Goal: Find specific page/section: Find specific page/section

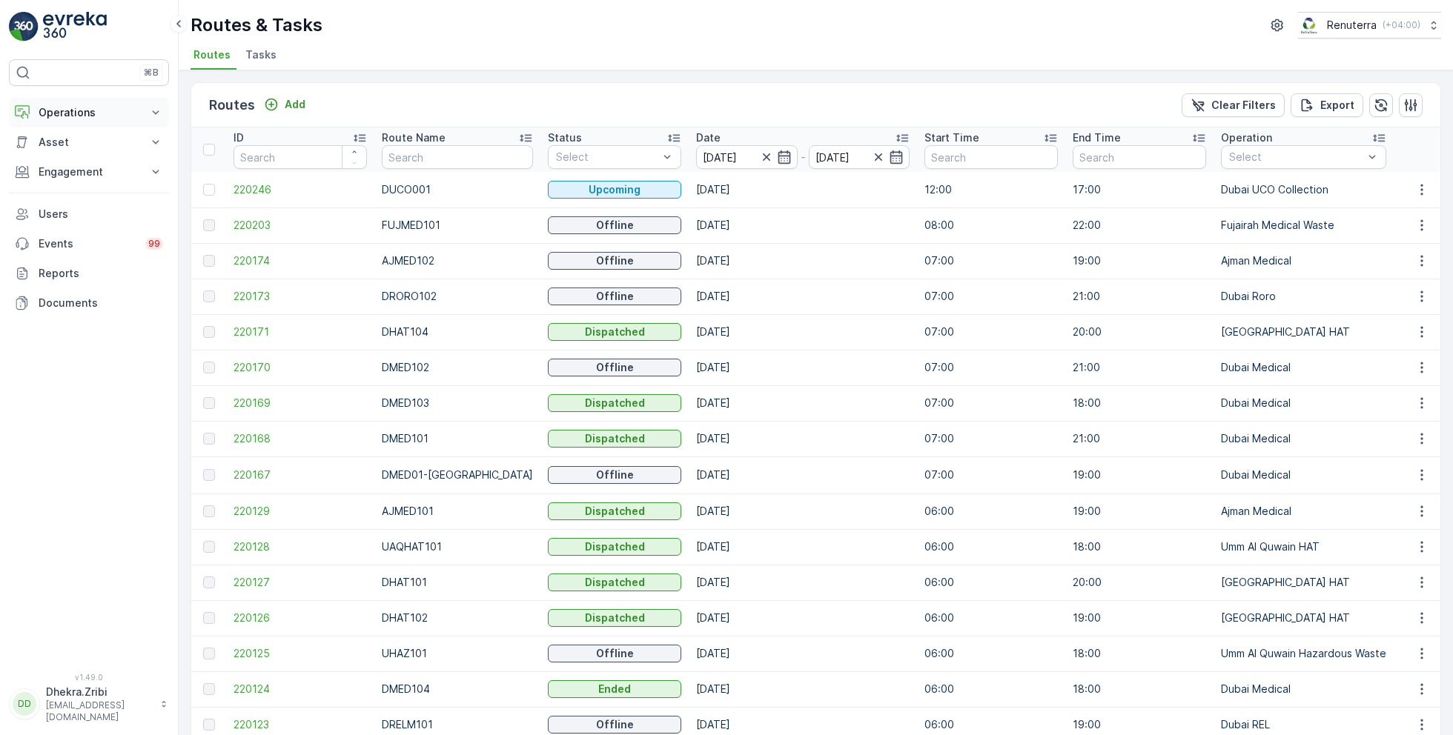
click at [167, 101] on button "Operations" at bounding box center [89, 113] width 160 height 30
drag, startPoint x: 146, startPoint y: 159, endPoint x: 364, endPoint y: 23, distance: 257.1
click at [0, 0] on div "⌘B Operations Insights Planning Routes & Tasks Cockpit Settings Asset Assets En…" at bounding box center [89, 367] width 179 height 735
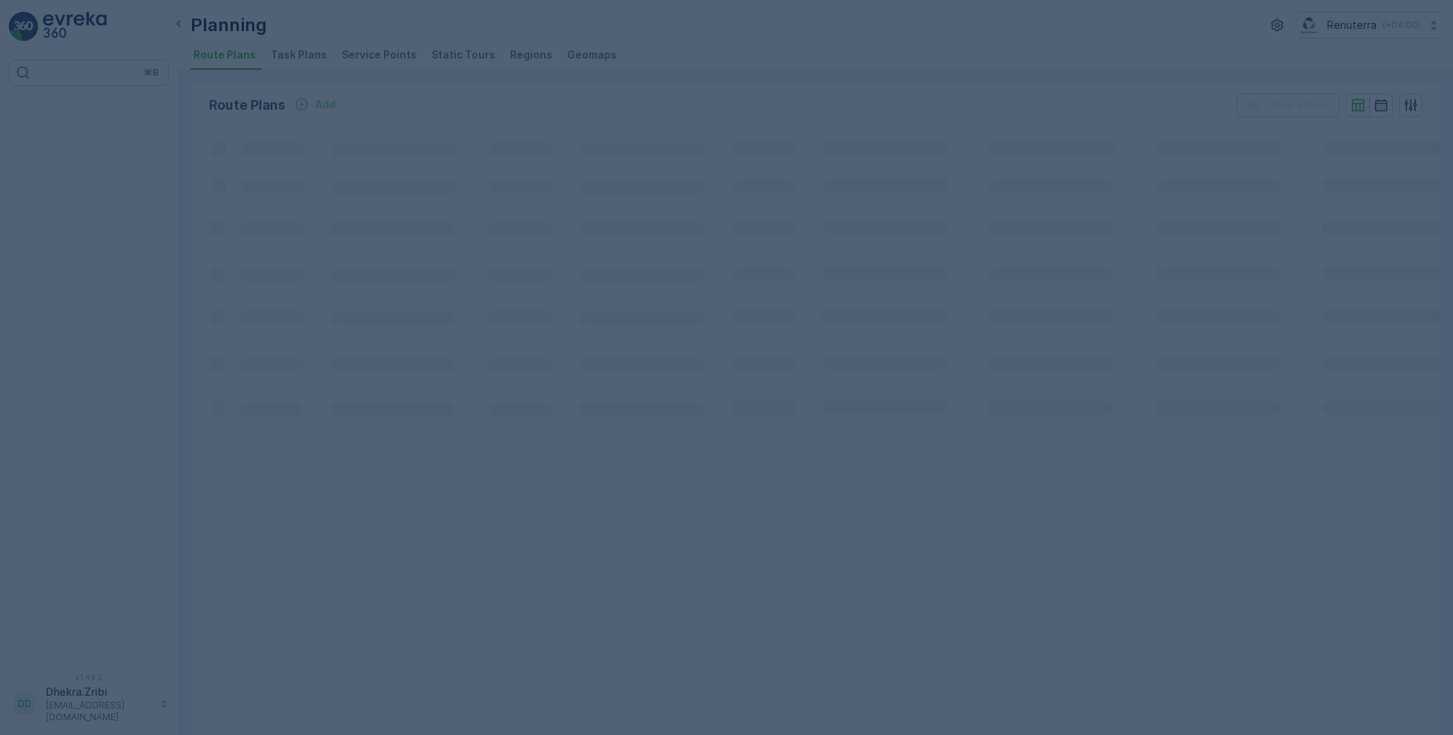
click at [343, 80] on div at bounding box center [726, 367] width 1453 height 735
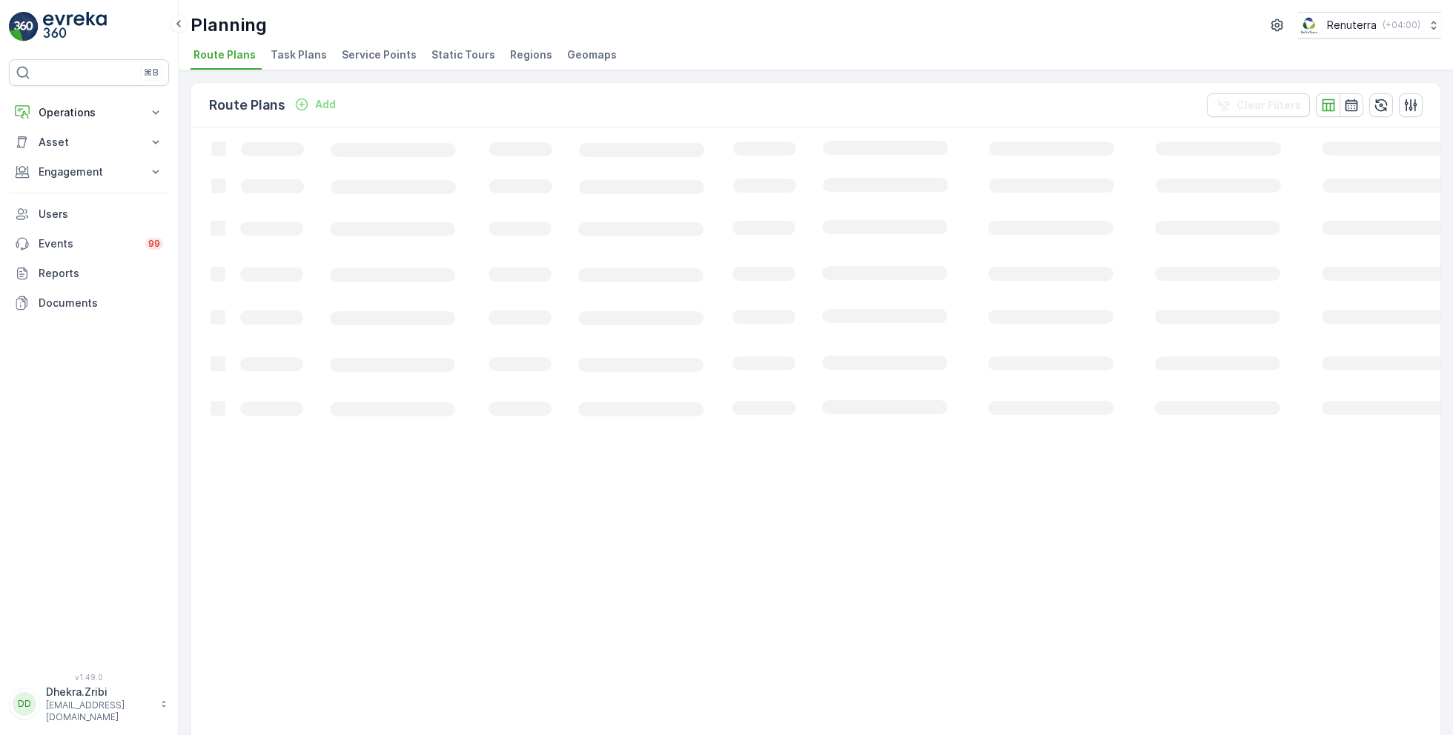
click at [356, 60] on span "Service Points" at bounding box center [379, 54] width 75 height 15
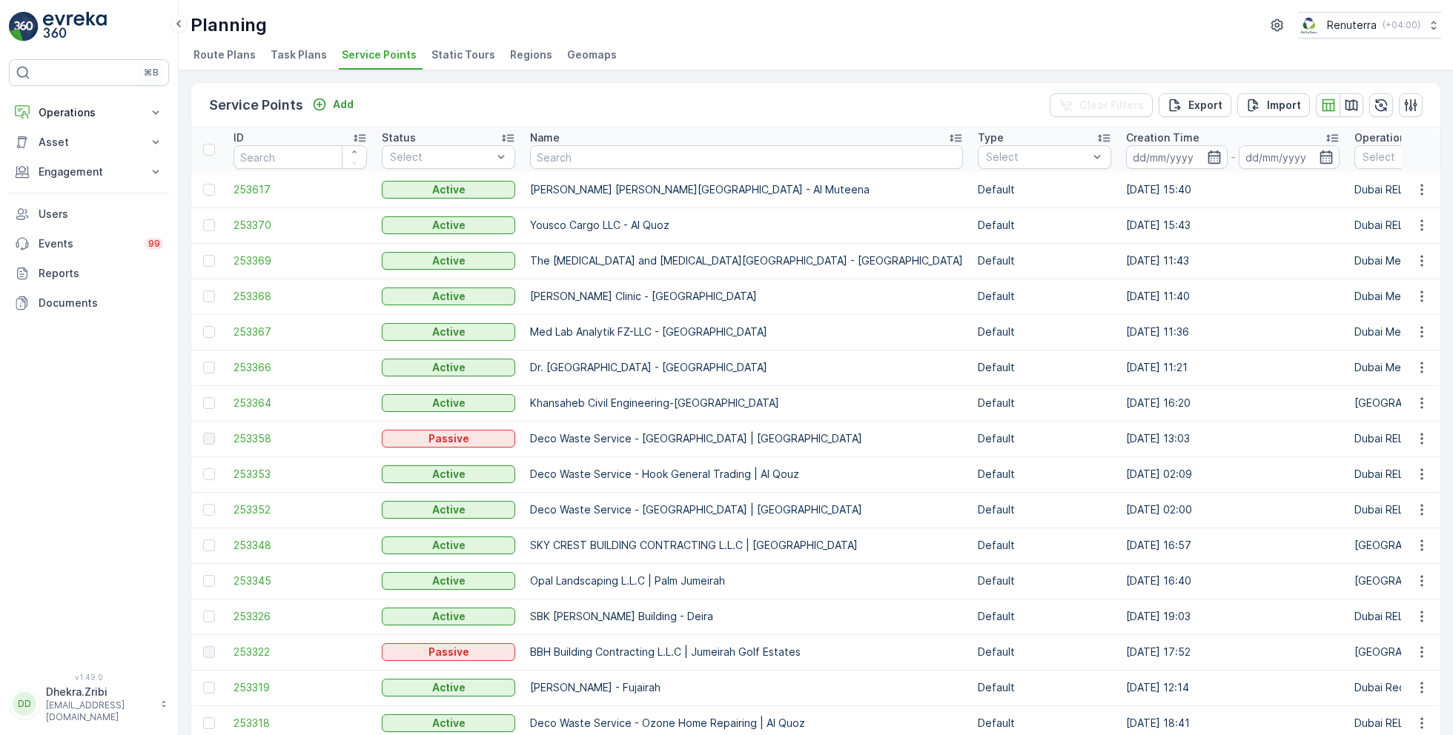
click at [575, 136] on div "Name" at bounding box center [746, 137] width 433 height 15
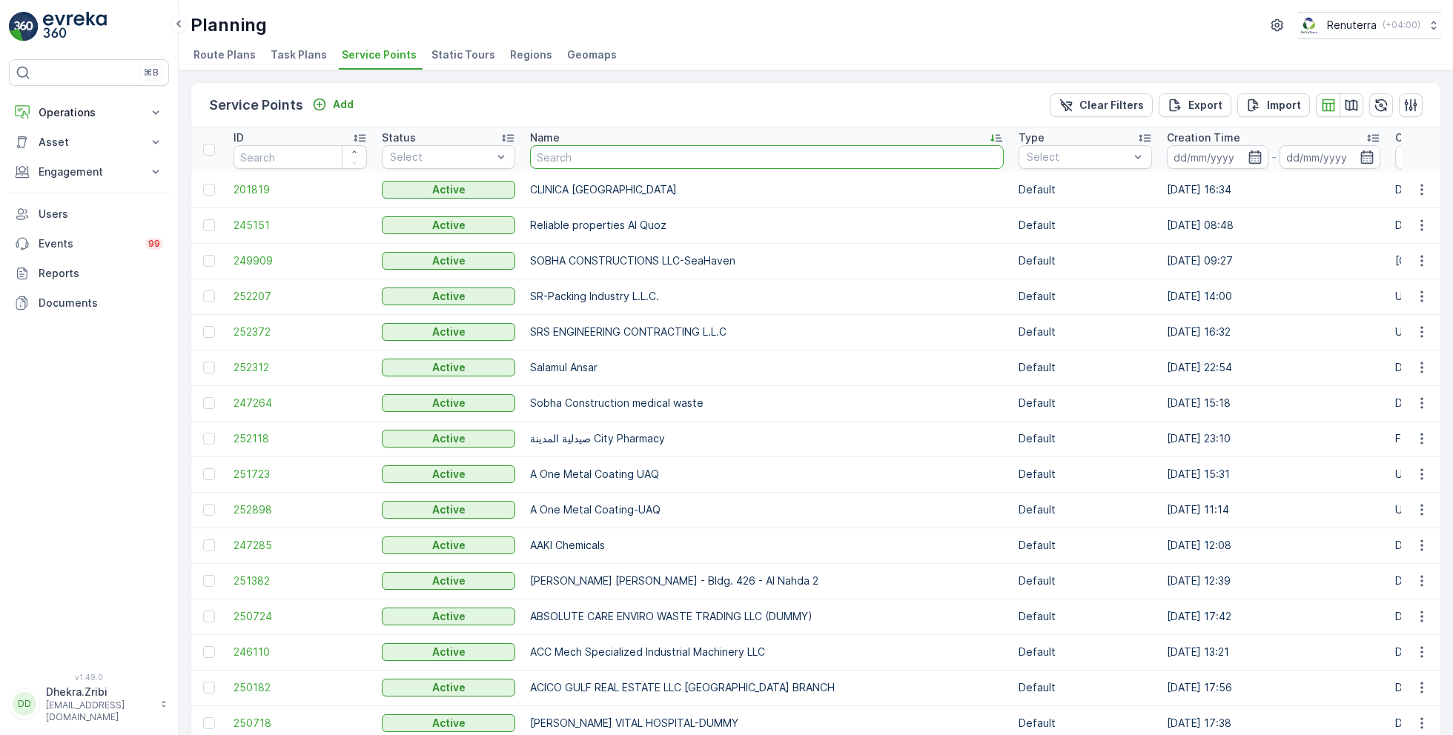
click at [563, 162] on input "text" at bounding box center [767, 157] width 474 height 24
type input "Khlail"
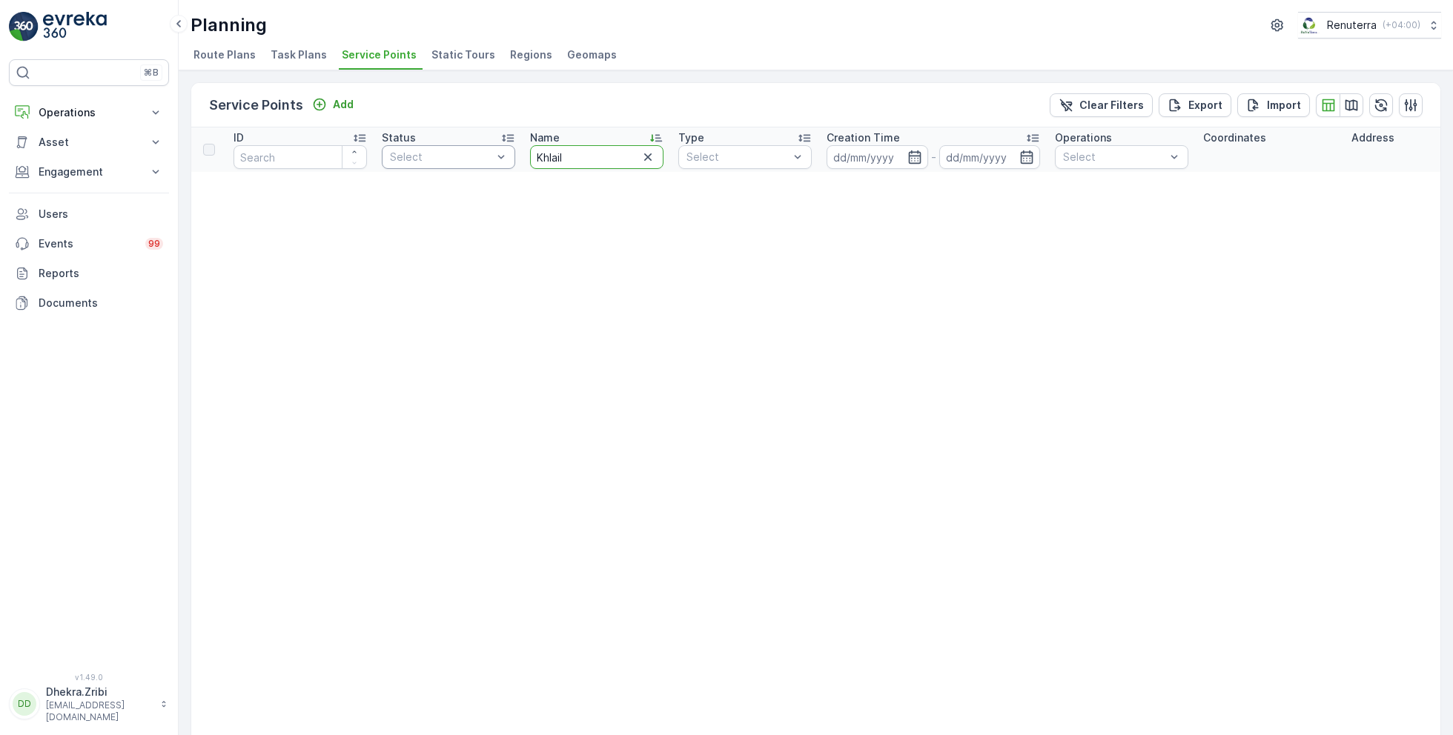
drag, startPoint x: 594, startPoint y: 162, endPoint x: 448, endPoint y: 155, distance: 146.2
type input "khalil"
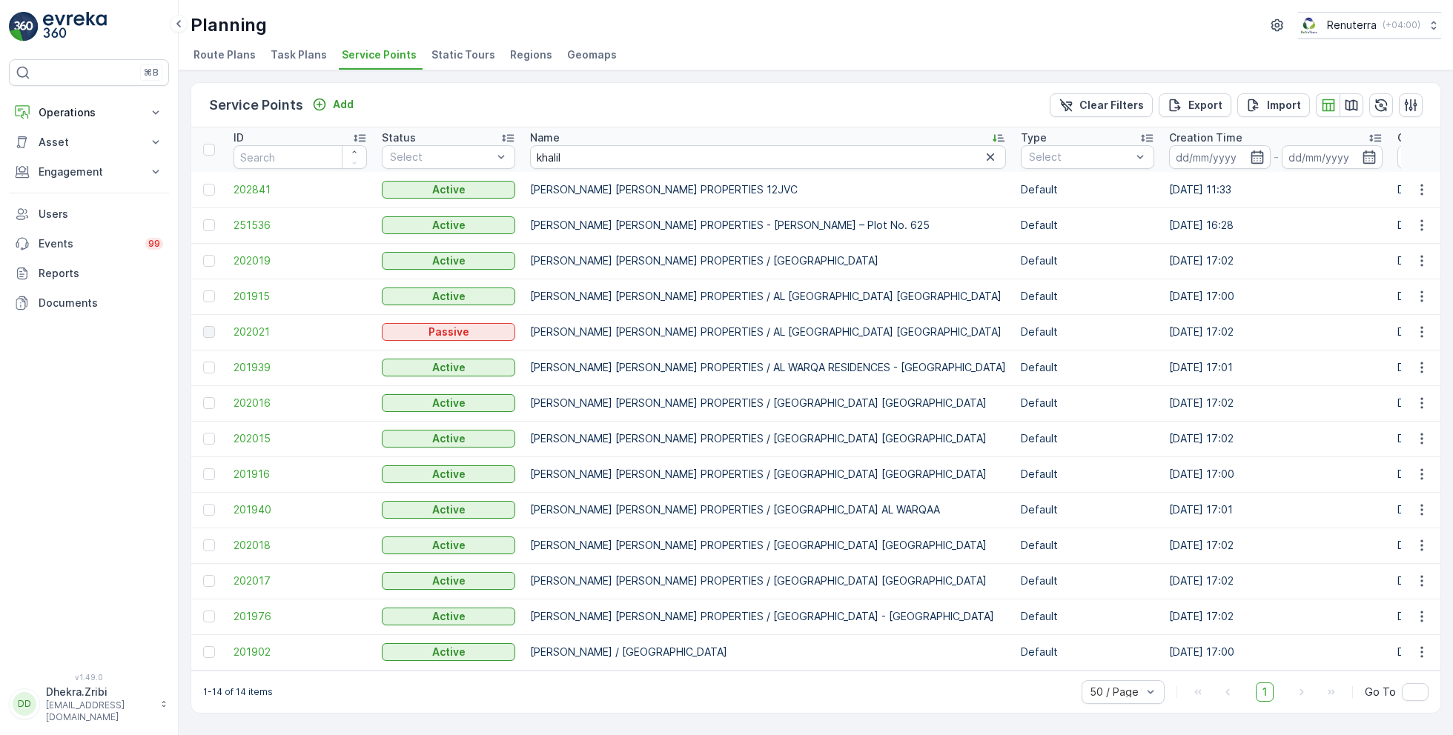
click at [264, 661] on td "201902" at bounding box center [300, 652] width 148 height 36
click at [259, 655] on span "201902" at bounding box center [299, 652] width 133 height 15
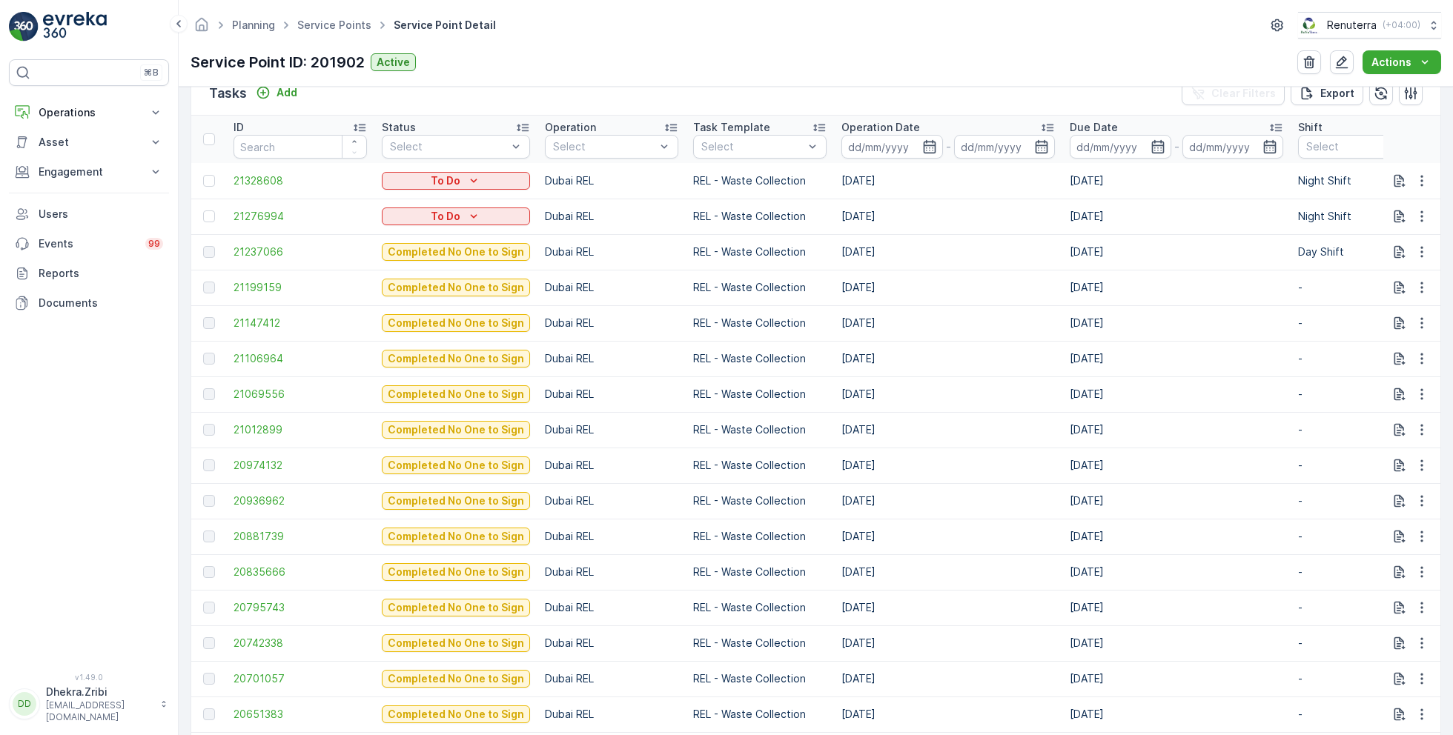
scroll to position [452, 0]
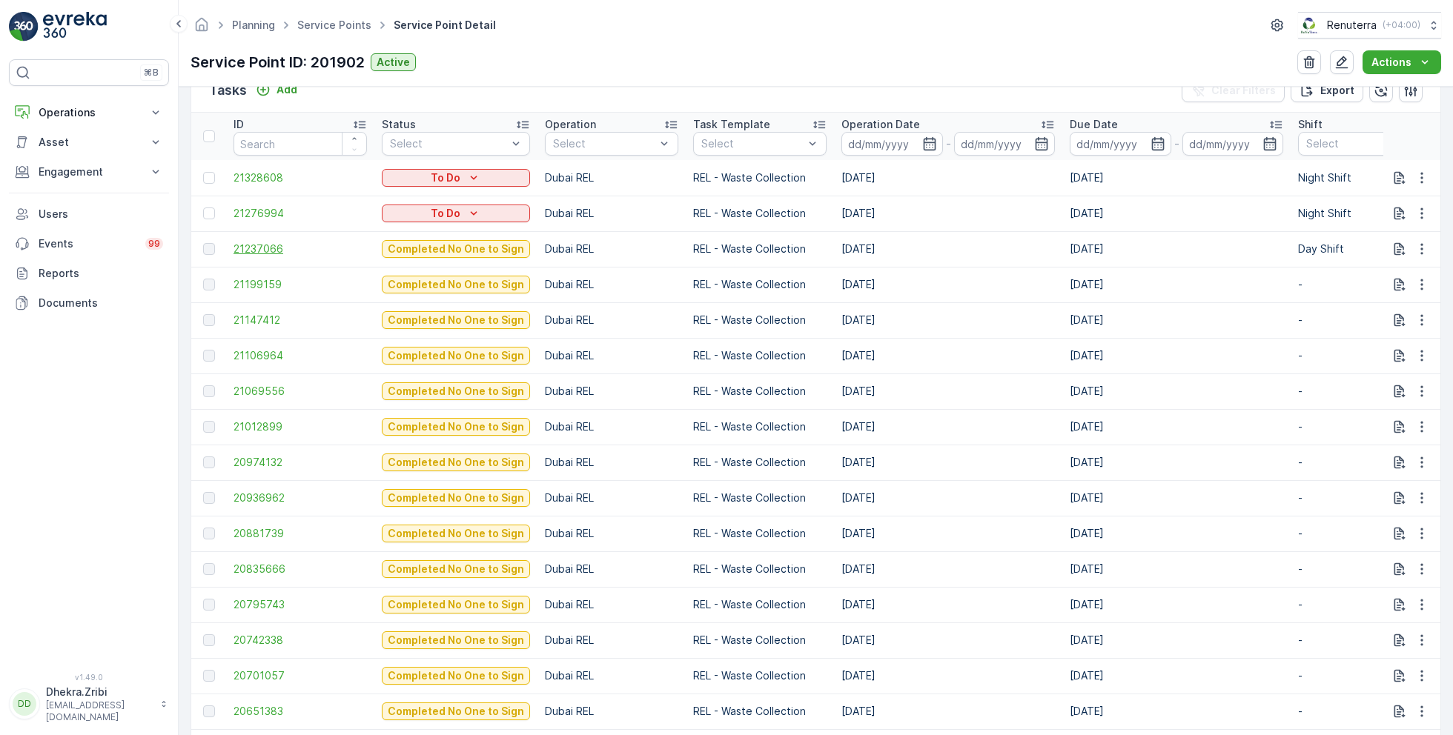
click at [291, 254] on span "21237066" at bounding box center [299, 249] width 133 height 15
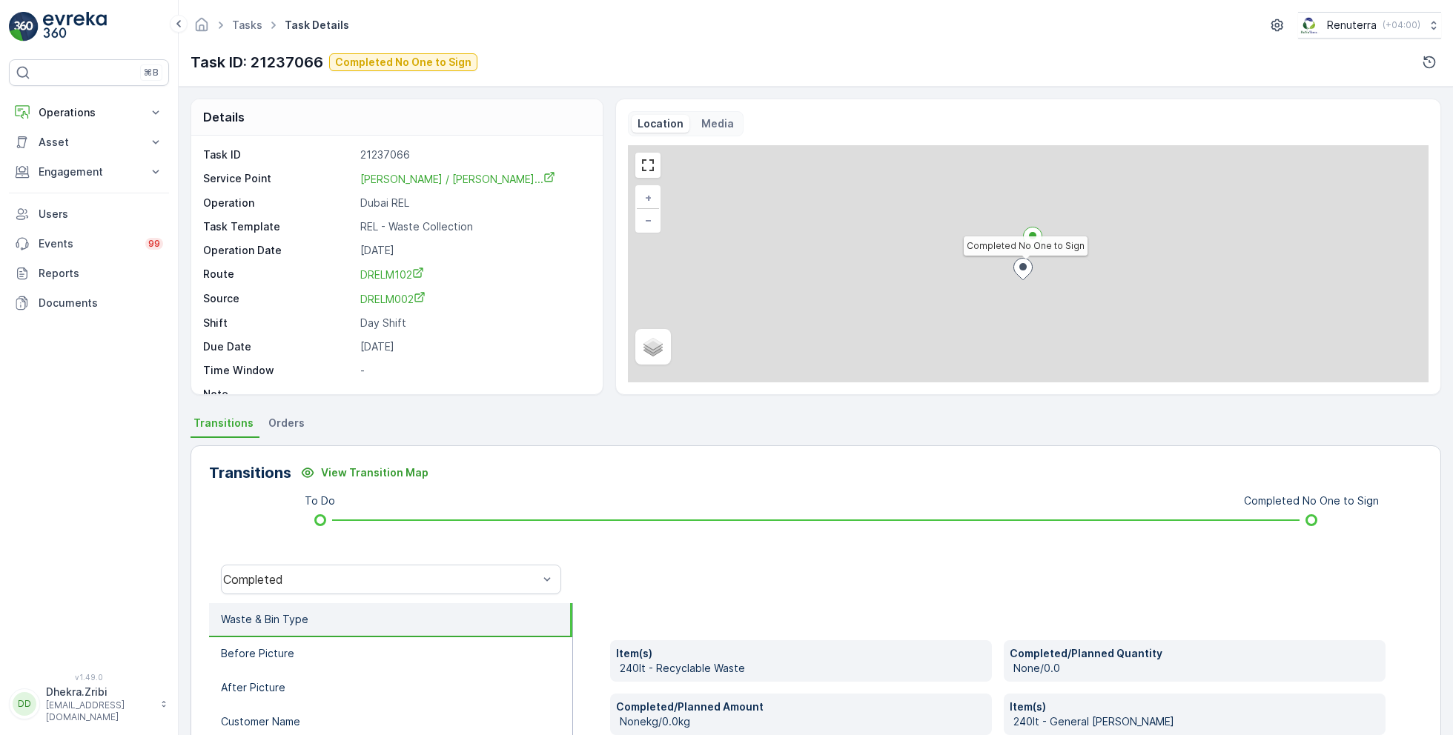
scroll to position [198, 0]
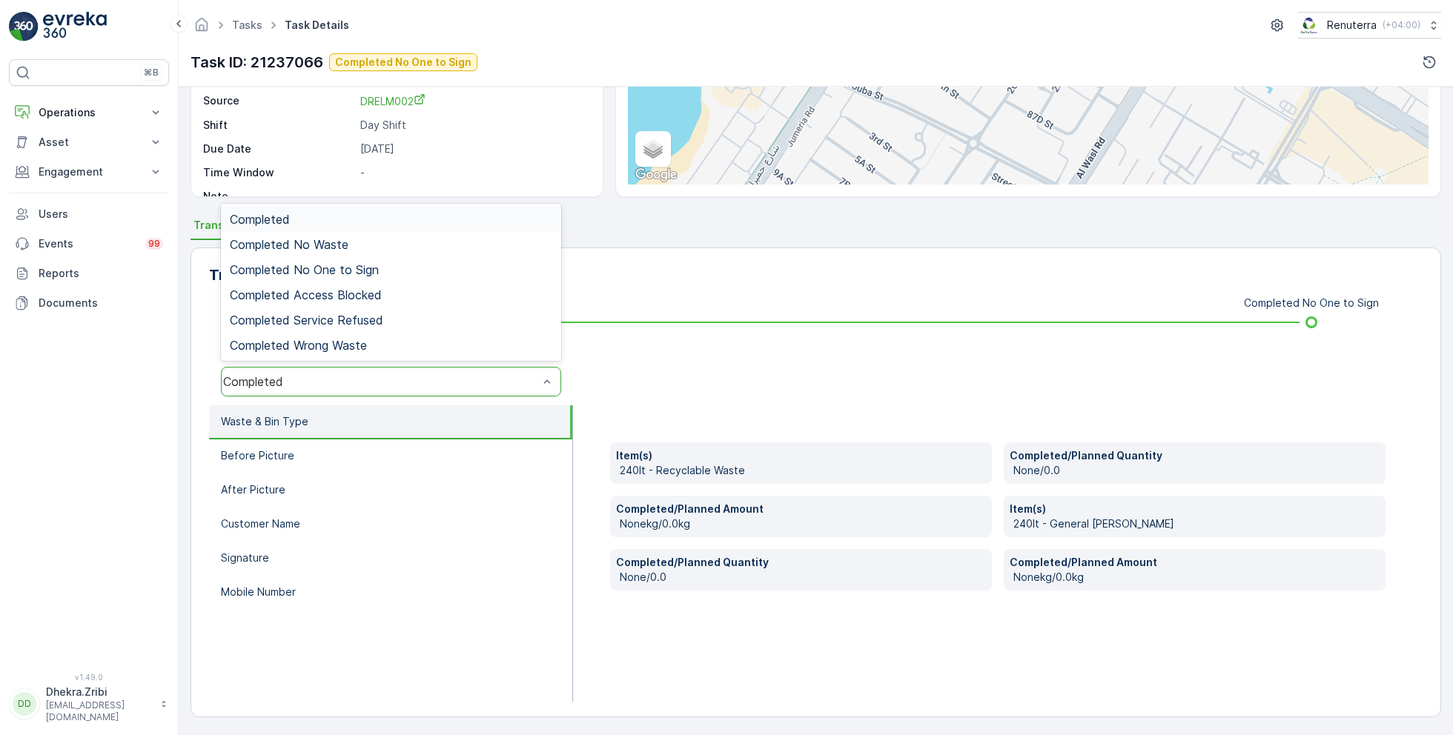
click at [406, 385] on div "Completed" at bounding box center [380, 381] width 315 height 13
click at [359, 263] on span "Completed No One to Sign" at bounding box center [304, 269] width 149 height 13
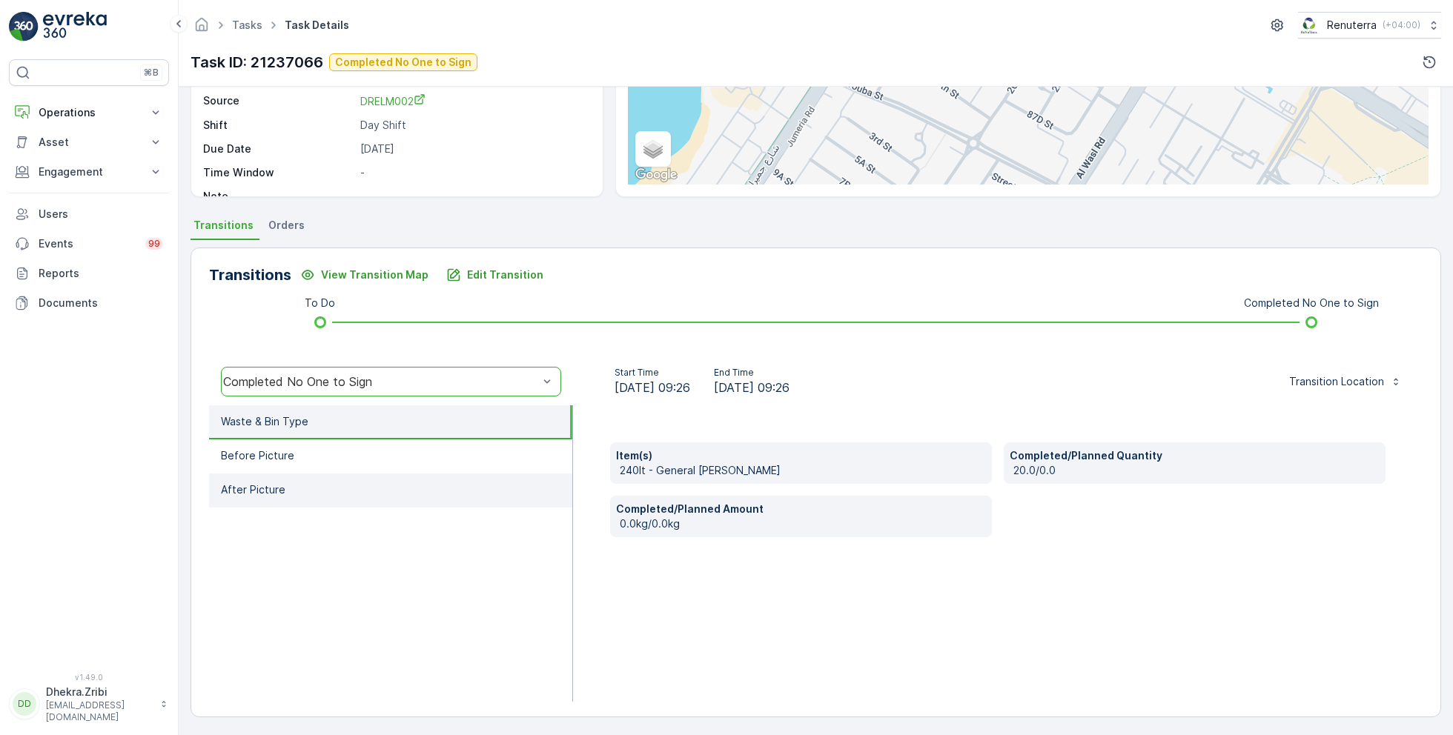
click at [365, 477] on li "After Picture" at bounding box center [390, 491] width 363 height 34
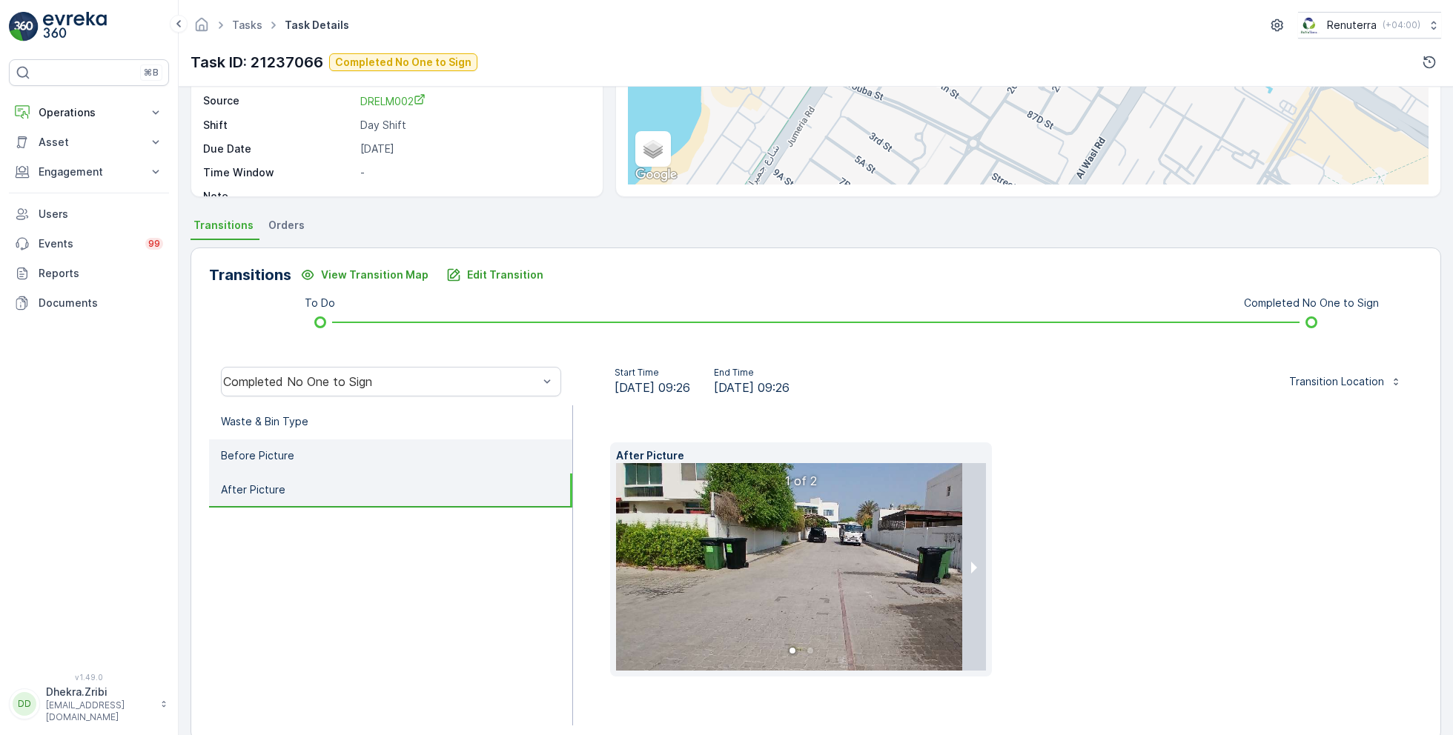
click at [365, 452] on li "Before Picture" at bounding box center [390, 457] width 363 height 34
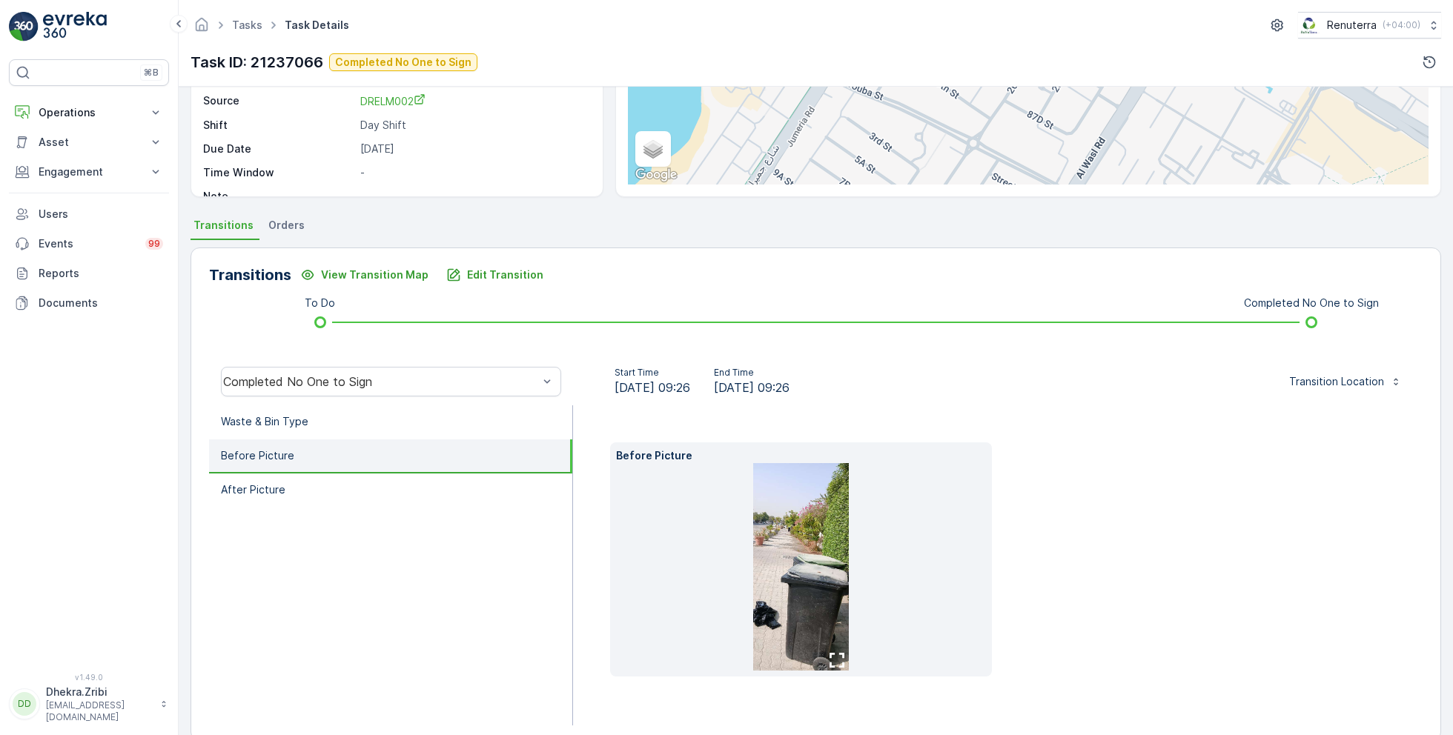
click at [755, 528] on img at bounding box center [801, 567] width 96 height 208
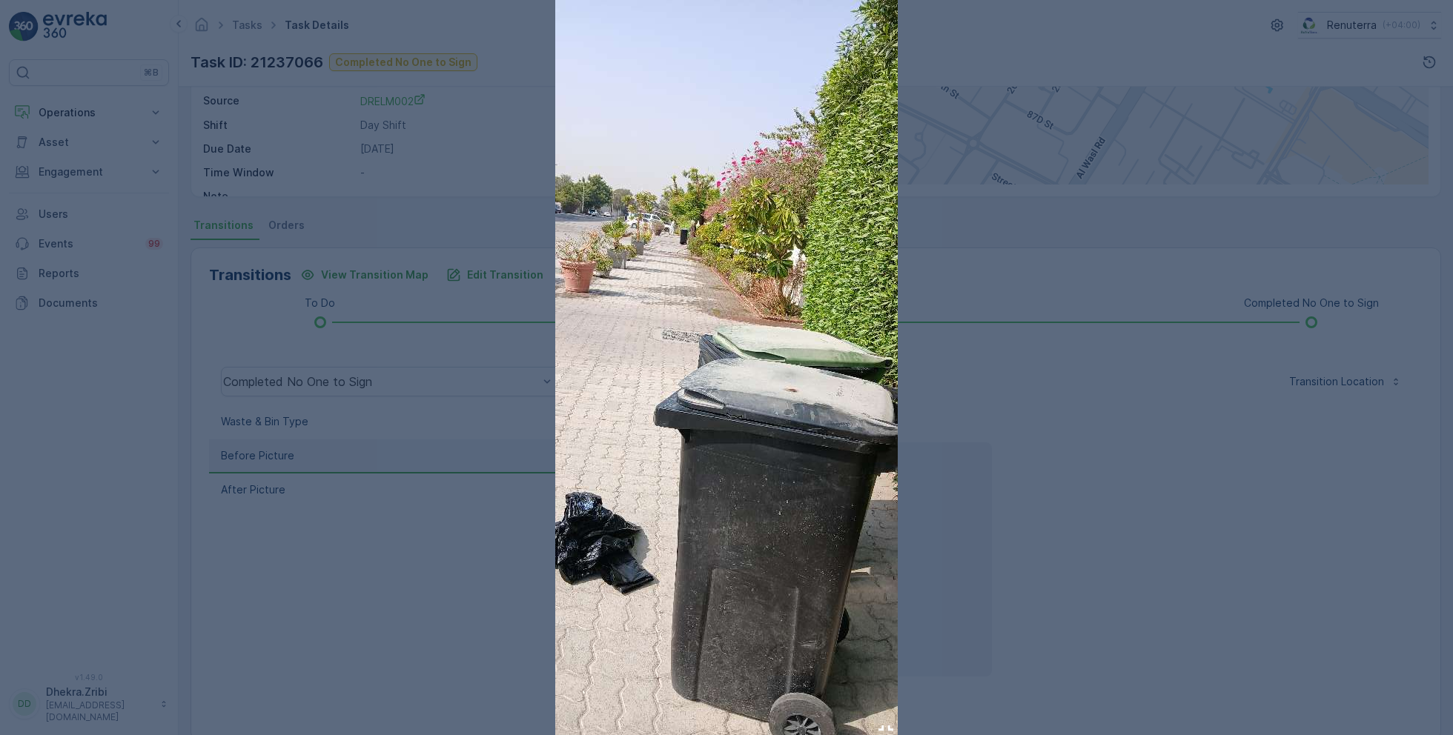
click at [703, 420] on img at bounding box center [726, 370] width 342 height 741
click at [721, 358] on img at bounding box center [726, 370] width 342 height 741
click at [896, 309] on img at bounding box center [726, 370] width 342 height 741
click at [207, 416] on div at bounding box center [726, 367] width 1453 height 735
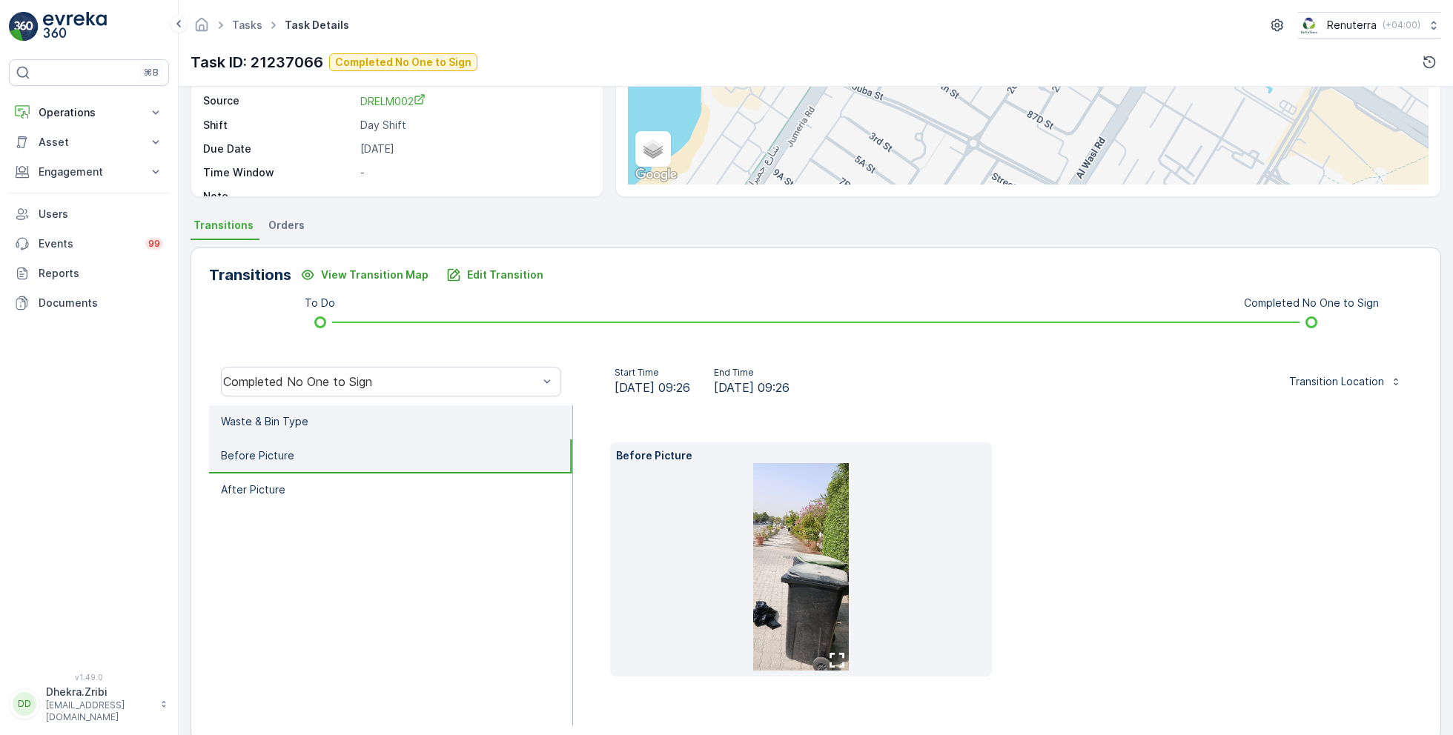
click at [248, 420] on p "Waste & Bin Type" at bounding box center [264, 421] width 87 height 15
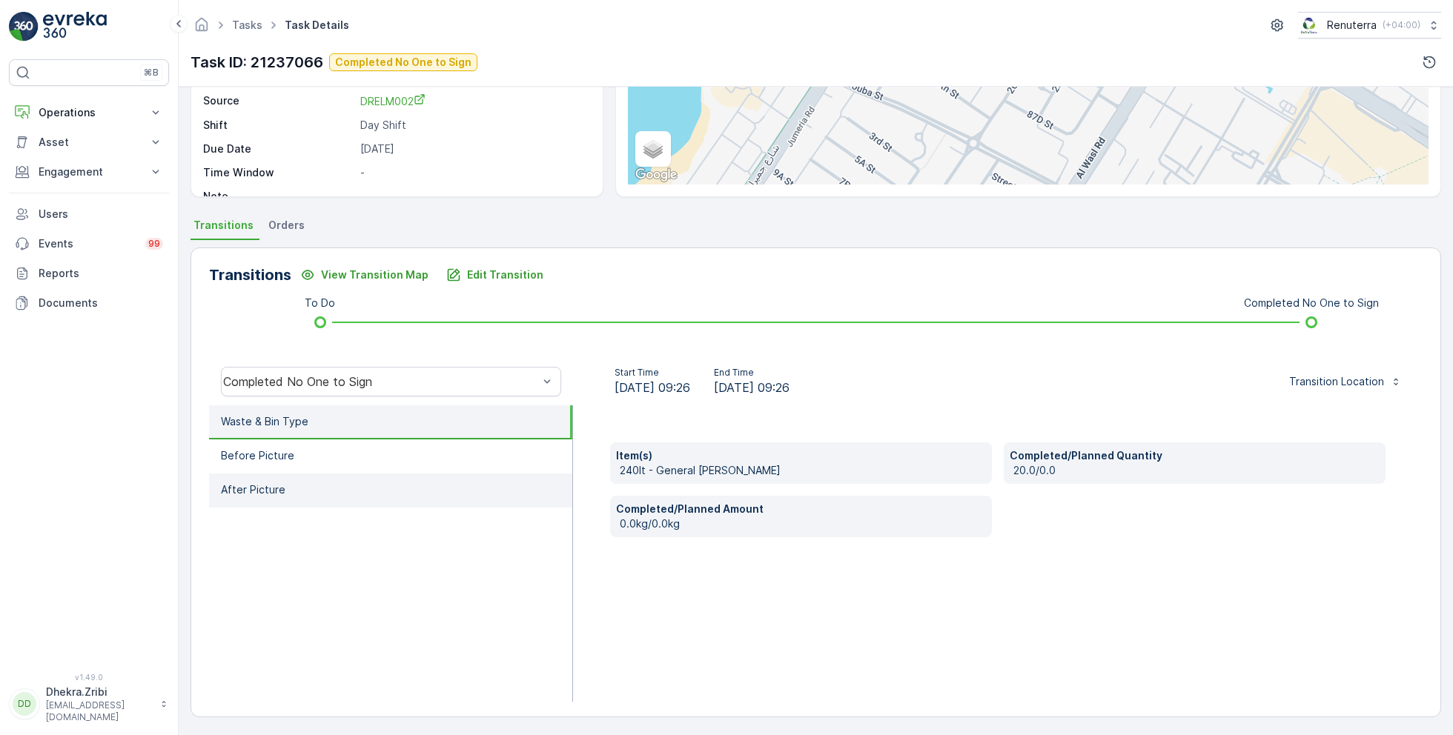
click at [415, 488] on li "After Picture" at bounding box center [390, 491] width 363 height 34
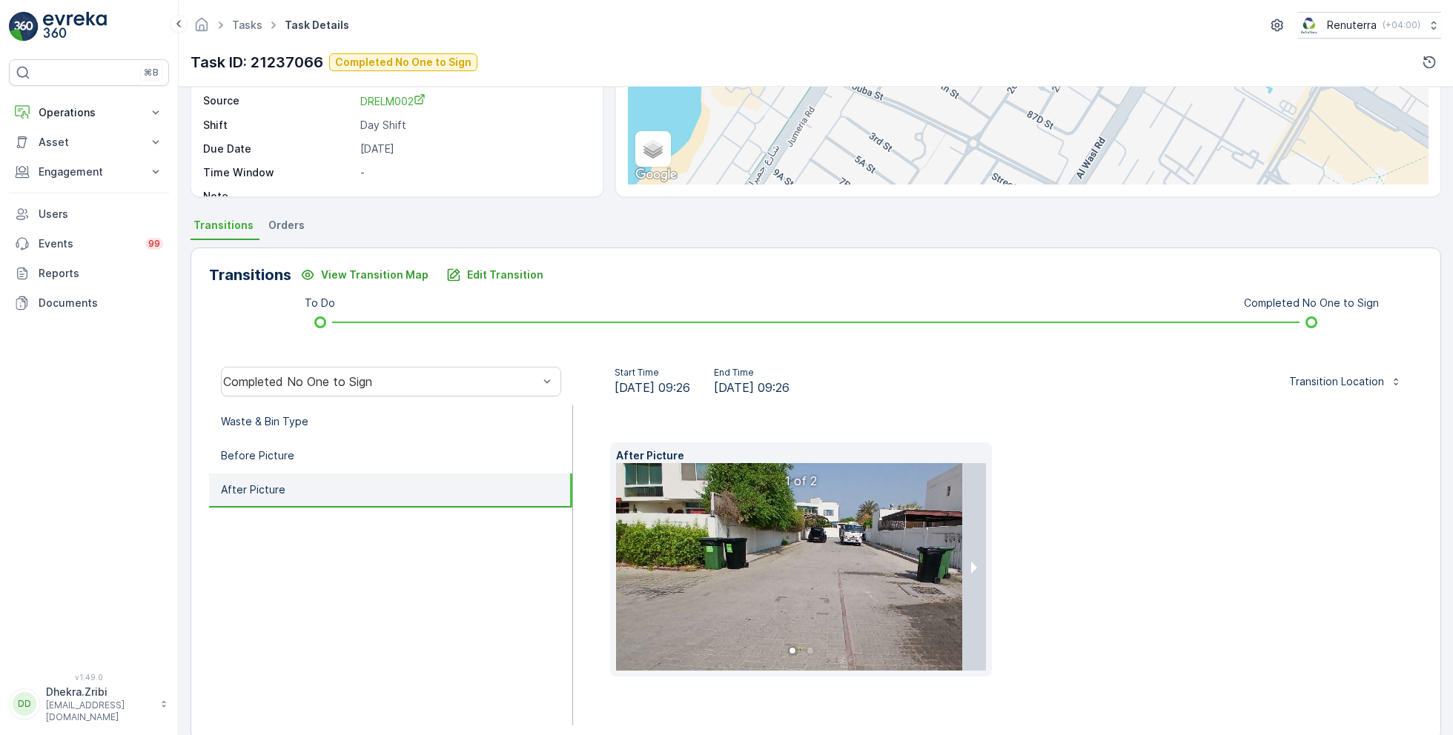
click at [697, 520] on img at bounding box center [840, 567] width 448 height 208
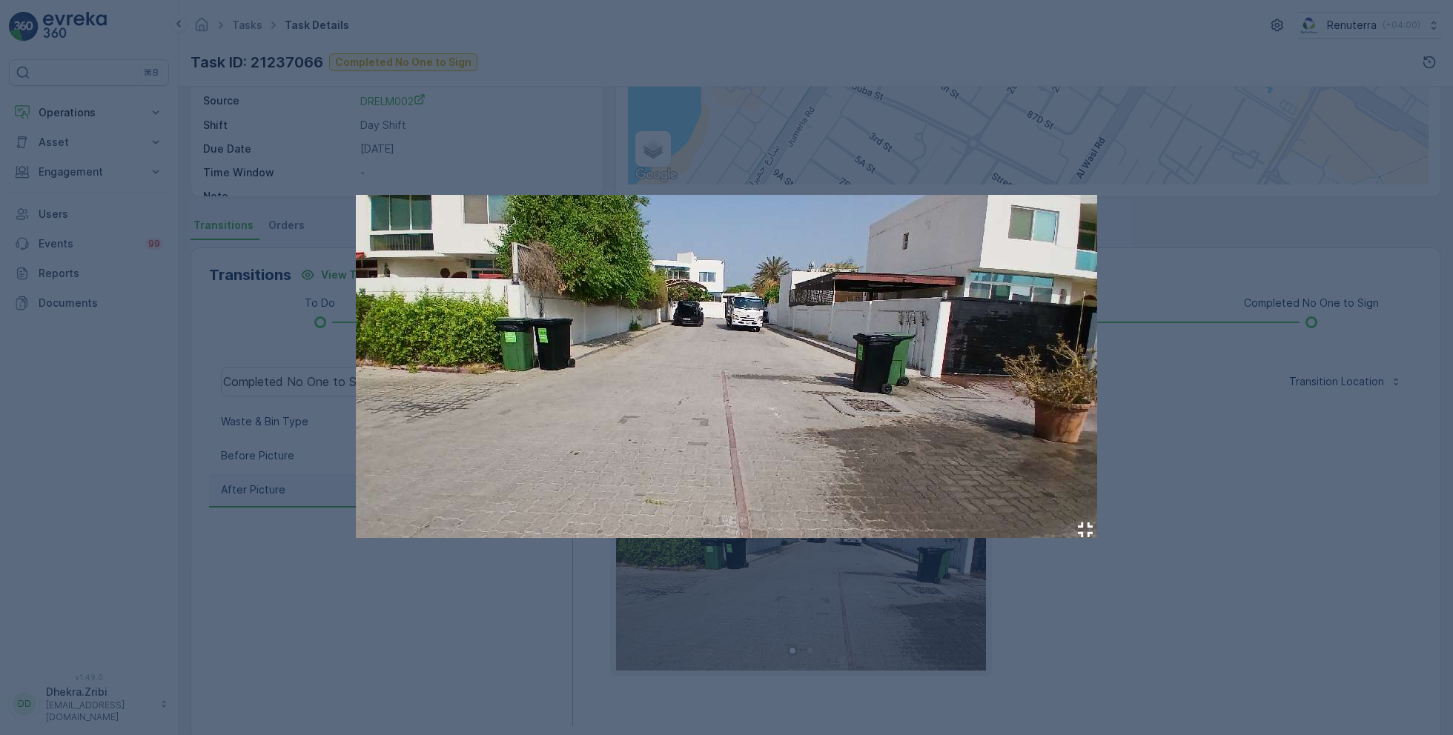
click at [1159, 544] on div at bounding box center [726, 367] width 1453 height 735
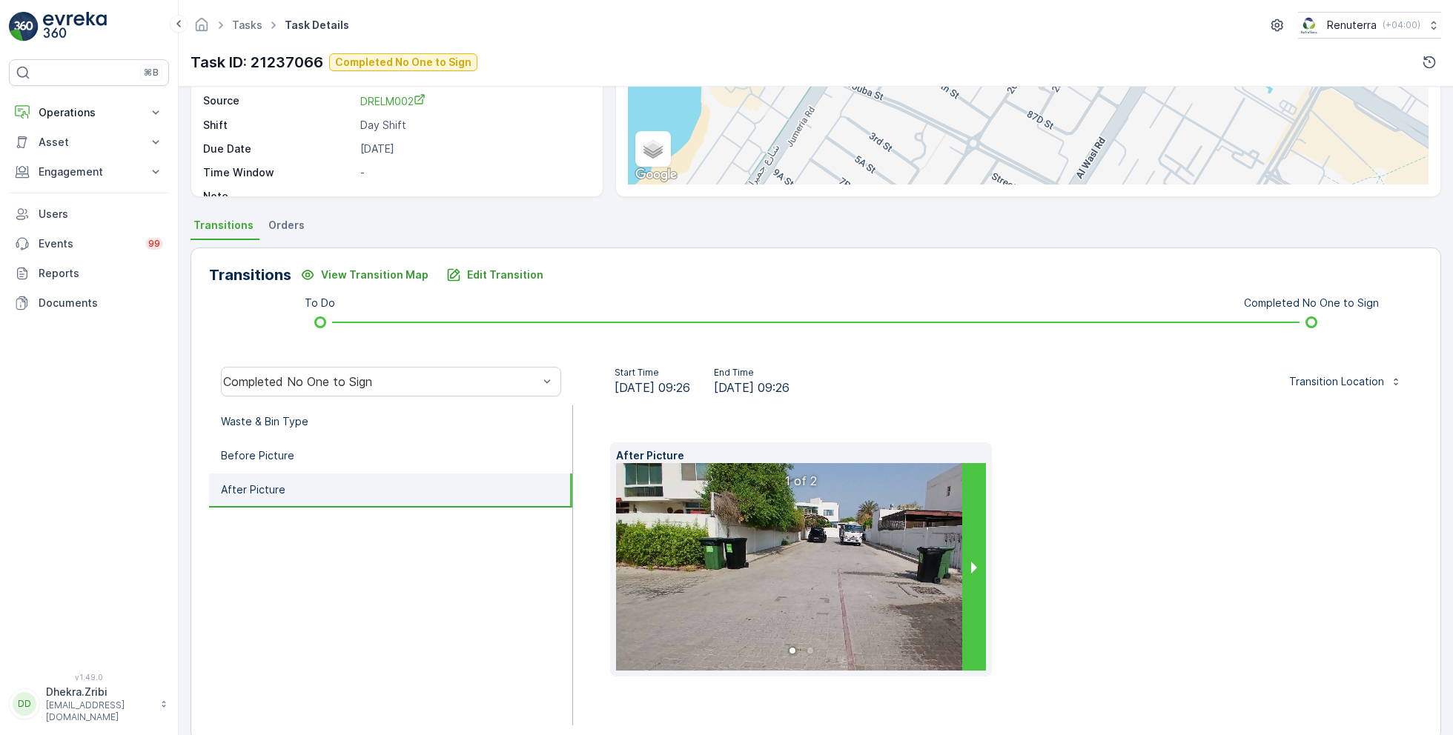
click at [973, 552] on button "next slide / item" at bounding box center [974, 567] width 24 height 208
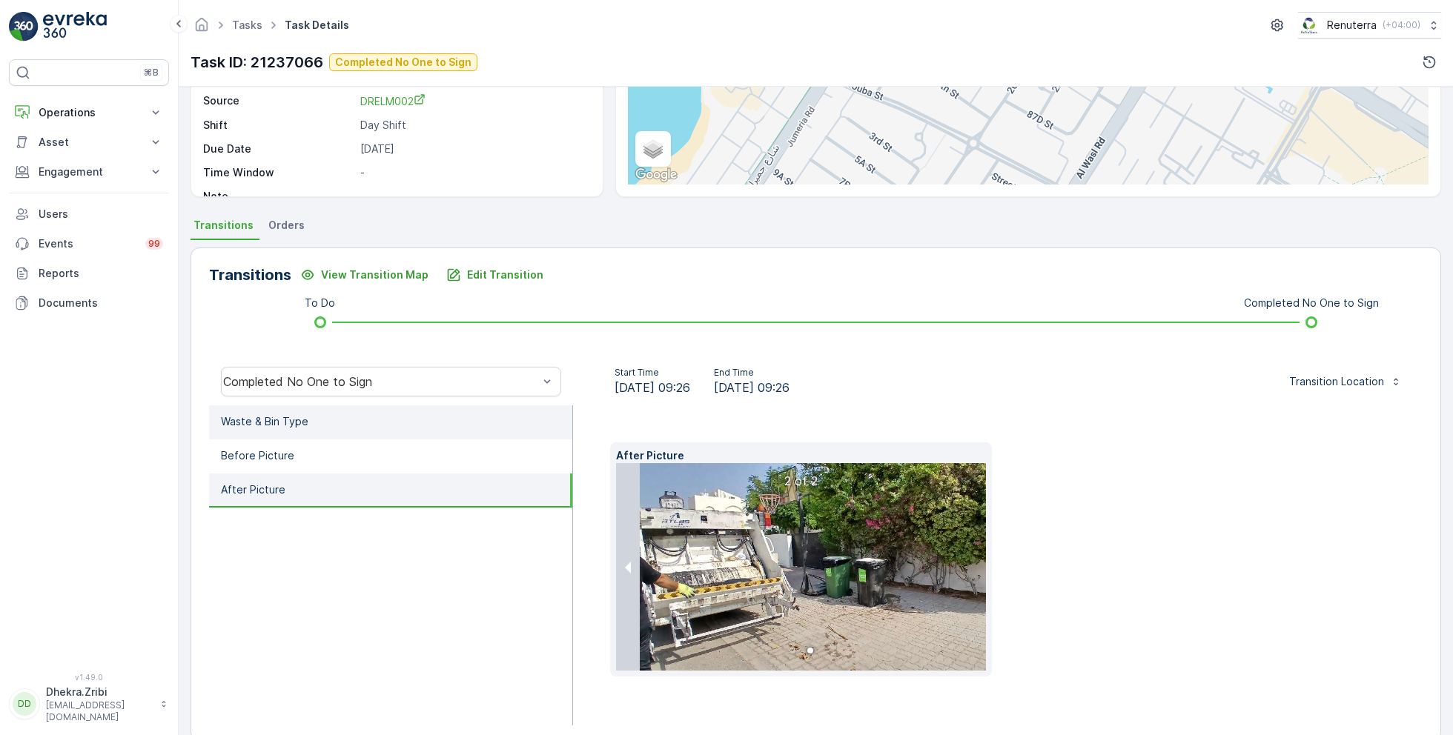
click at [368, 431] on li "Waste & Bin Type" at bounding box center [390, 422] width 363 height 34
